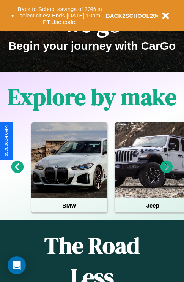
scroll to position [919, 0]
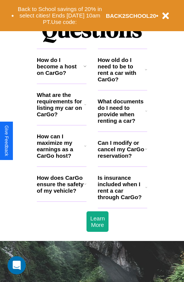
click at [122, 123] on h3 "What documents do I need to provide when renting a car?" at bounding box center [122, 111] width 48 height 26
click at [122, 82] on h3 "How old do I need to be to rent a car with CarGo?" at bounding box center [121, 70] width 47 height 26
click at [146, 152] on icon at bounding box center [146, 149] width 2 height 6
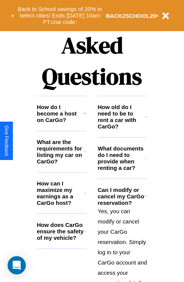
scroll to position [739, 0]
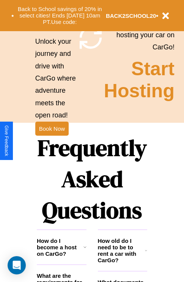
click at [52, 141] on h1 "Frequently Asked Questions" at bounding box center [92, 178] width 110 height 101
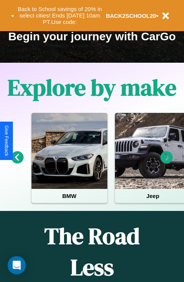
scroll to position [0, 28]
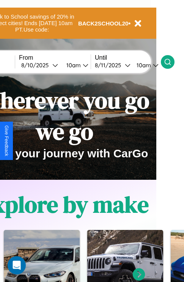
type input "*********"
click at [172, 61] on icon at bounding box center [168, 62] width 8 height 8
